Goal: Information Seeking & Learning: Learn about a topic

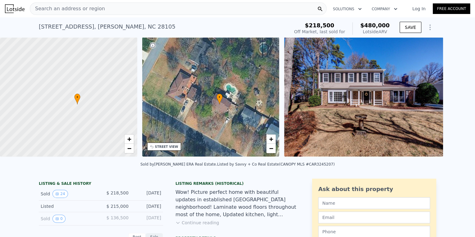
scroll to position [0, 163]
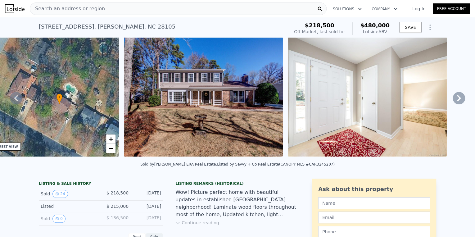
click at [88, 115] on div "• + −" at bounding box center [50, 96] width 137 height 119
click at [88, 98] on div "• + −" at bounding box center [50, 96] width 137 height 119
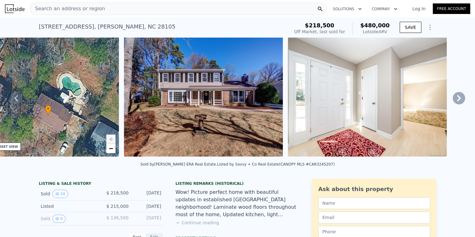
click at [88, 98] on div "• + −" at bounding box center [50, 96] width 137 height 119
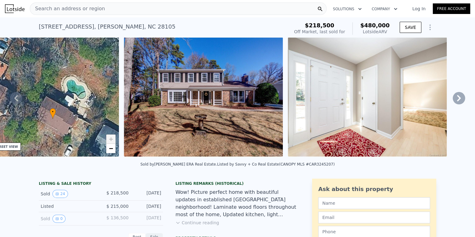
drag, startPoint x: 93, startPoint y: 108, endPoint x: 103, endPoint y: 106, distance: 10.2
click at [103, 106] on div "• + −" at bounding box center [50, 96] width 137 height 119
click at [116, 144] on link "+" at bounding box center [110, 138] width 9 height 9
click at [457, 101] on icon at bounding box center [459, 98] width 4 height 6
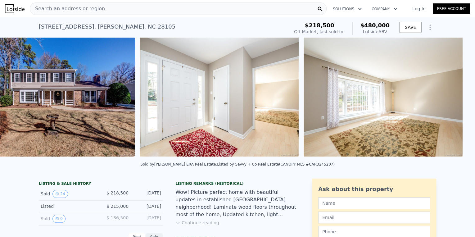
scroll to position [0, 320]
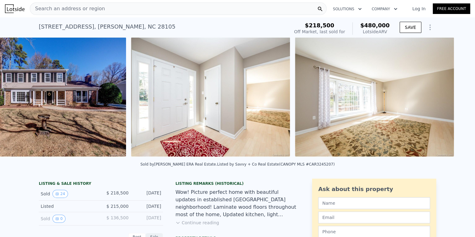
click at [453, 112] on div "• + − • + − STREET VIEW Loading... SATELLITE VIEW" at bounding box center [237, 97] width 475 height 121
click at [457, 101] on icon at bounding box center [459, 98] width 4 height 6
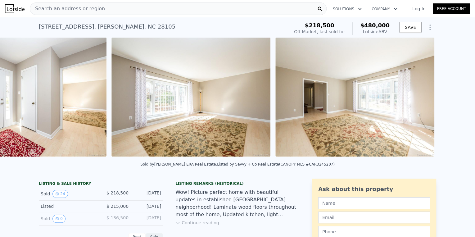
scroll to position [0, 504]
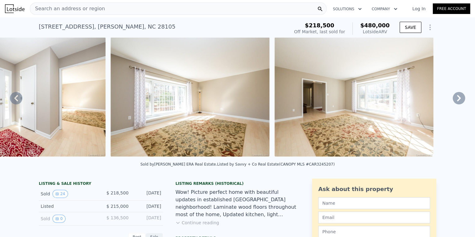
click at [453, 104] on icon at bounding box center [459, 98] width 12 height 12
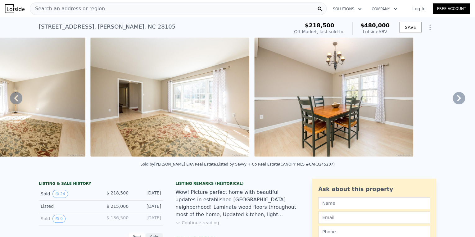
click at [453, 104] on icon at bounding box center [459, 98] width 12 height 12
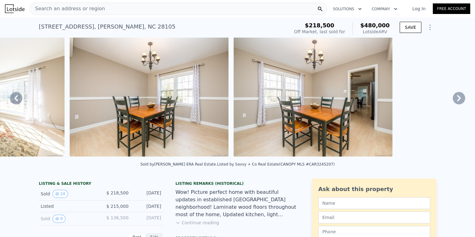
click at [453, 104] on icon at bounding box center [459, 98] width 12 height 12
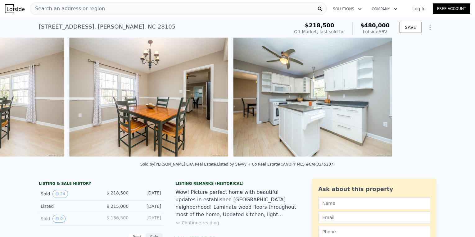
scroll to position [0, 1057]
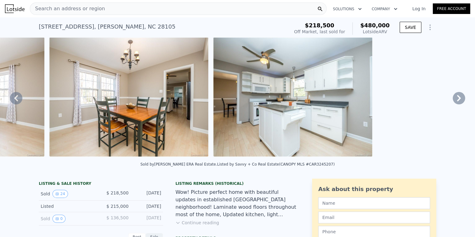
click at [453, 104] on icon at bounding box center [459, 98] width 12 height 12
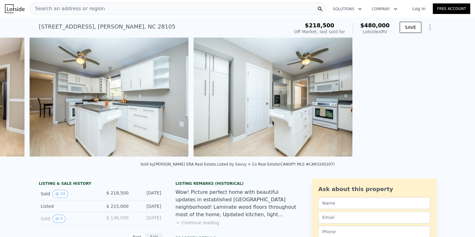
scroll to position [0, 1242]
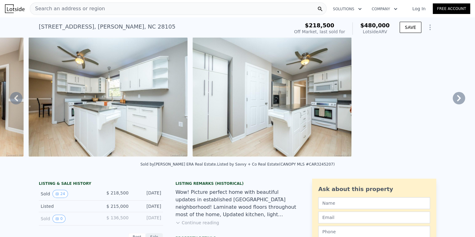
click at [453, 104] on icon at bounding box center [459, 98] width 12 height 12
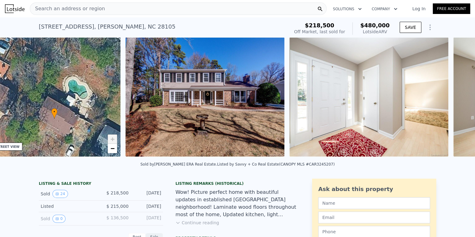
scroll to position [0, 163]
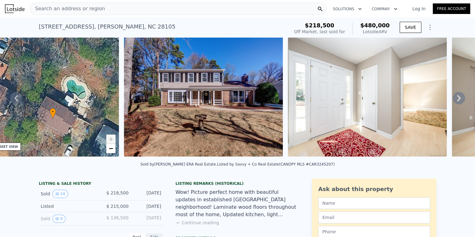
click at [453, 104] on icon at bounding box center [459, 98] width 12 height 12
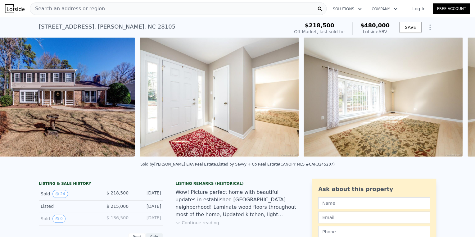
scroll to position [0, 320]
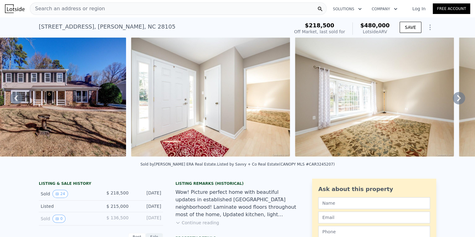
click at [290, 141] on img at bounding box center [210, 96] width 159 height 119
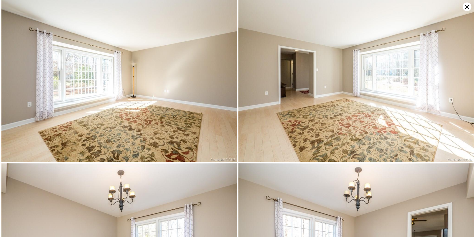
scroll to position [176, 0]
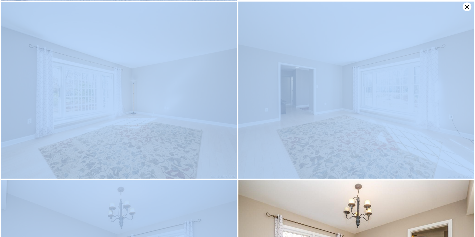
drag, startPoint x: 470, startPoint y: 38, endPoint x: 462, endPoint y: -8, distance: 46.6
click at [462, 0] on html "Search an address or region Solutions Company Open main menu Log In Free Accoun…" at bounding box center [237, 118] width 475 height 237
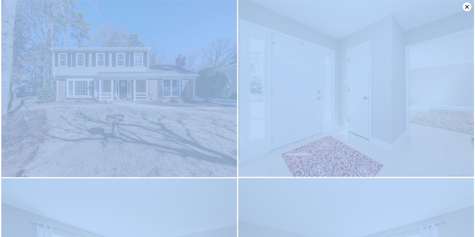
click at [441, 42] on img at bounding box center [356, 88] width 236 height 177
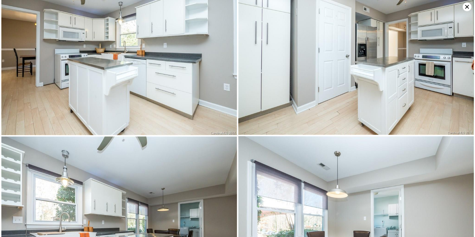
scroll to position [706, 0]
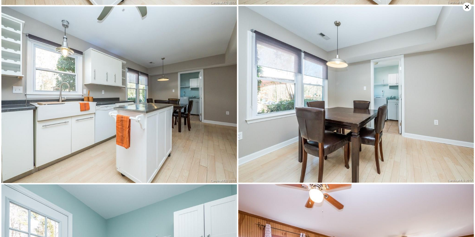
drag, startPoint x: 467, startPoint y: 6, endPoint x: 463, endPoint y: 9, distance: 4.9
click at [467, 6] on icon at bounding box center [467, 7] width 4 height 4
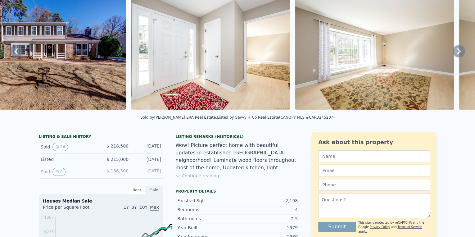
scroll to position [2, 0]
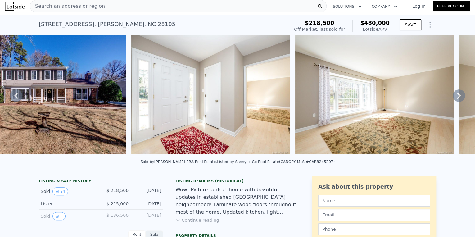
click at [93, 99] on img at bounding box center [46, 94] width 159 height 119
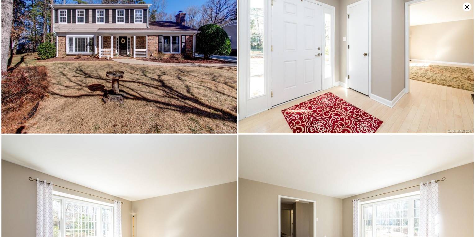
scroll to position [0, 0]
